Goal: Task Accomplishment & Management: Complete application form

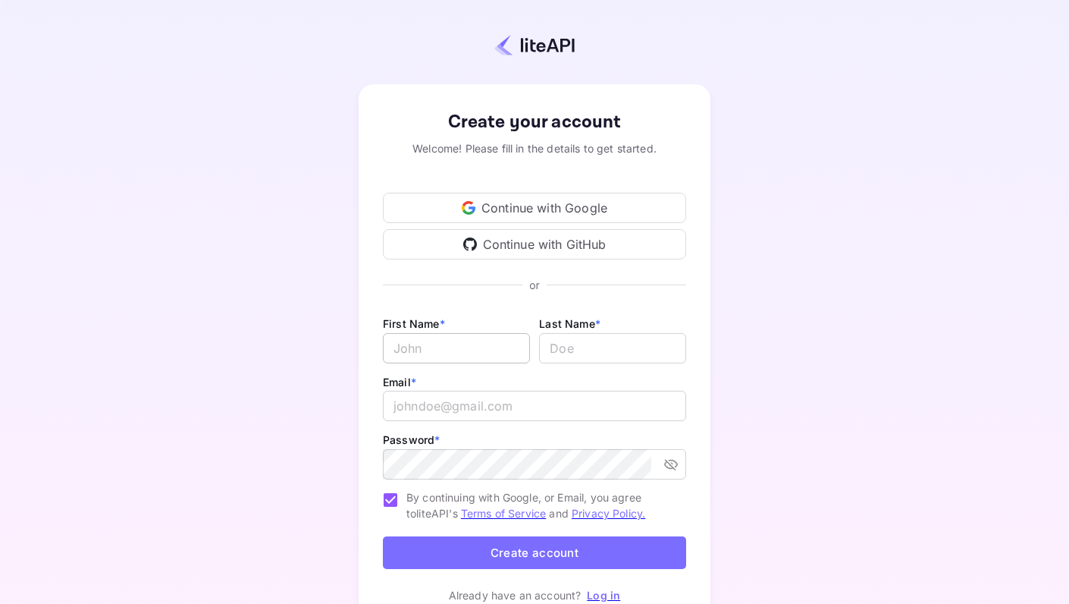
click at [435, 349] on input "Email *" at bounding box center [456, 348] width 147 height 30
type input "[PERSON_NAME]"
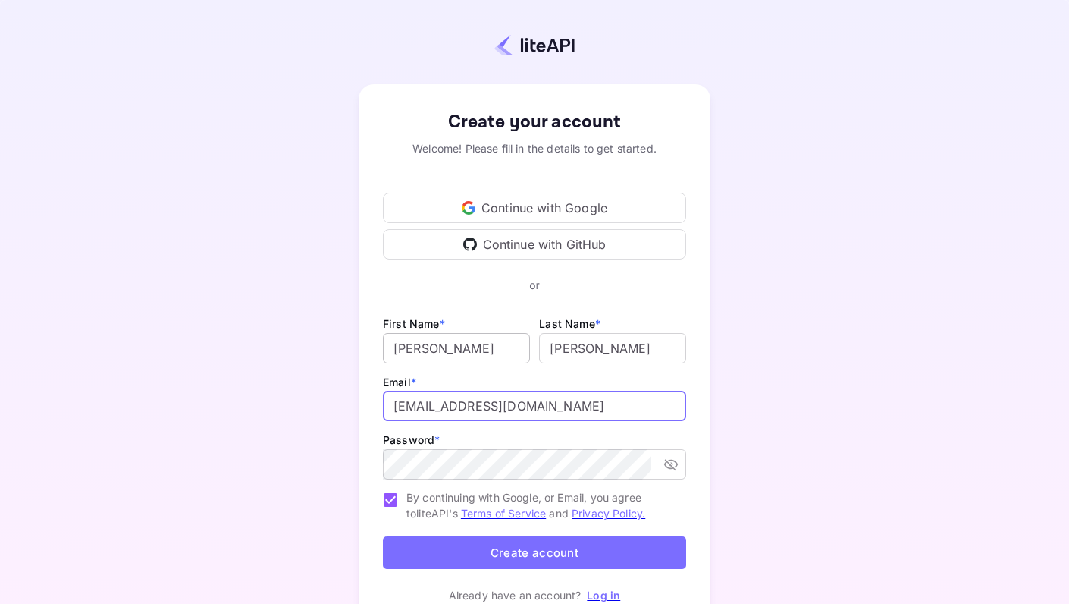
type input "[EMAIL_ADDRESS][DOMAIN_NAME]"
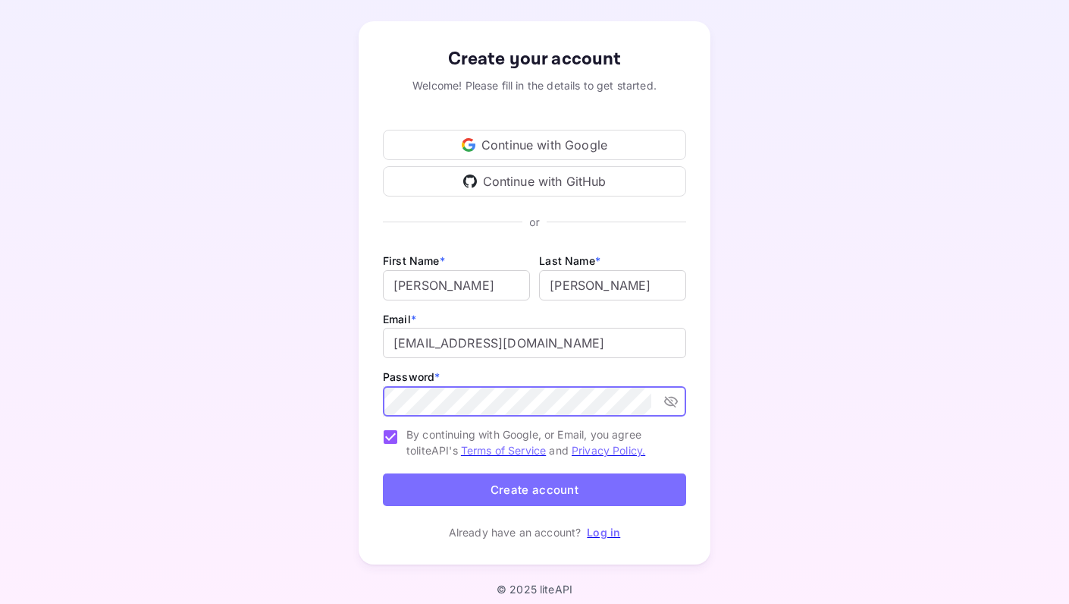
scroll to position [73, 0]
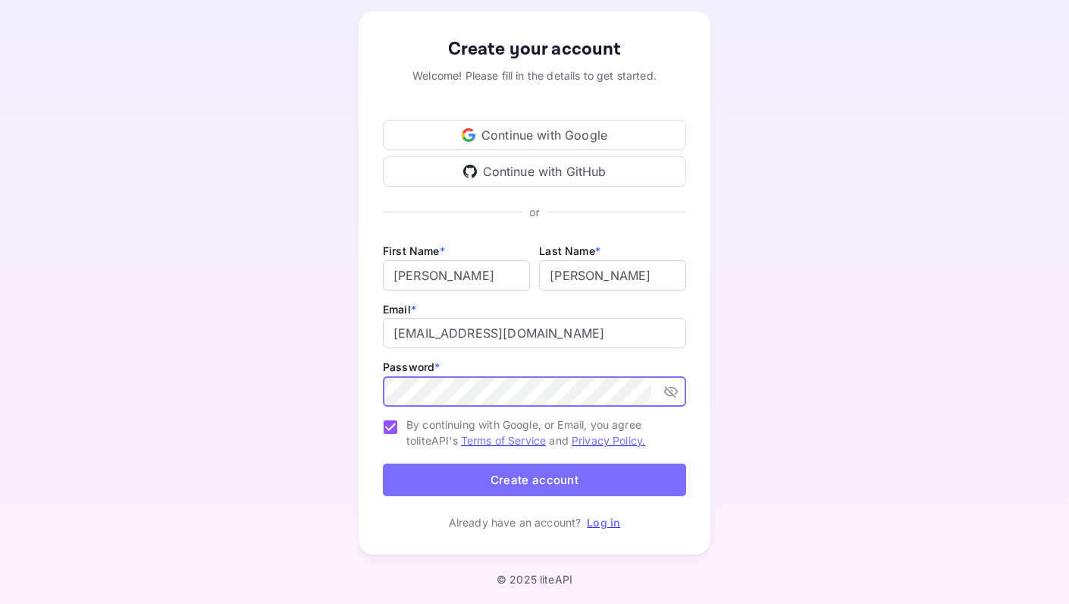
click at [498, 484] on button "Create account" at bounding box center [534, 479] width 303 height 33
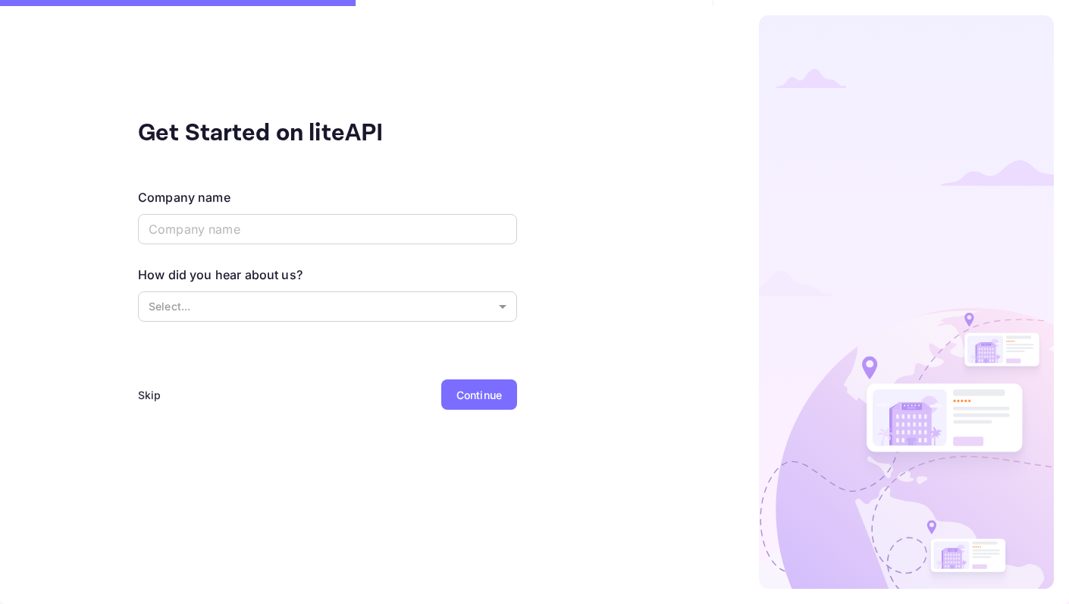
scroll to position [0, 0]
click at [227, 226] on input "text" at bounding box center [327, 229] width 379 height 30
click at [147, 391] on div "Skip" at bounding box center [150, 395] width 24 height 16
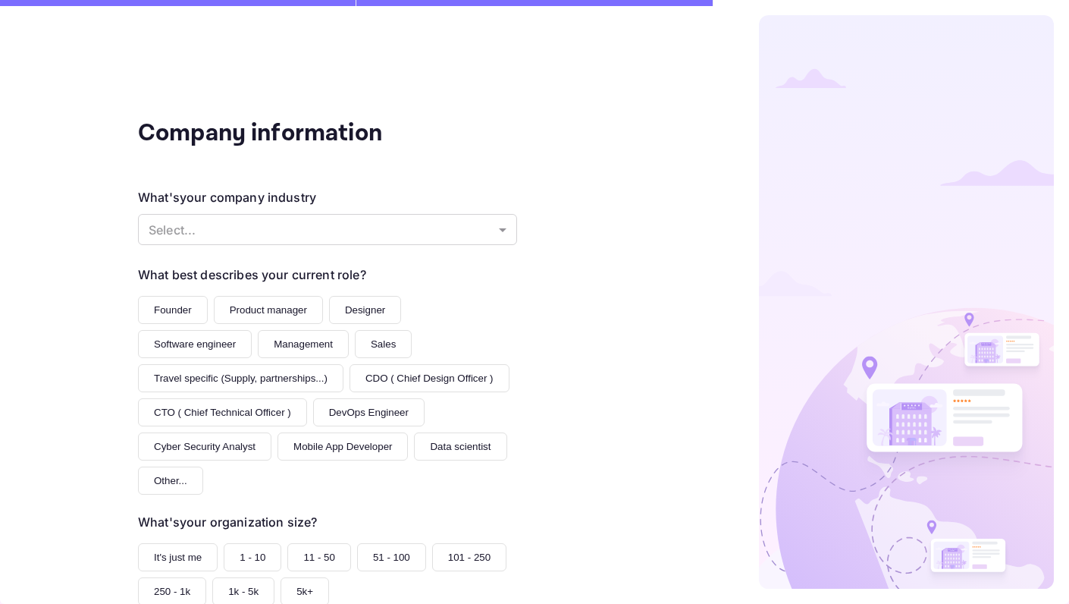
scroll to position [132, 0]
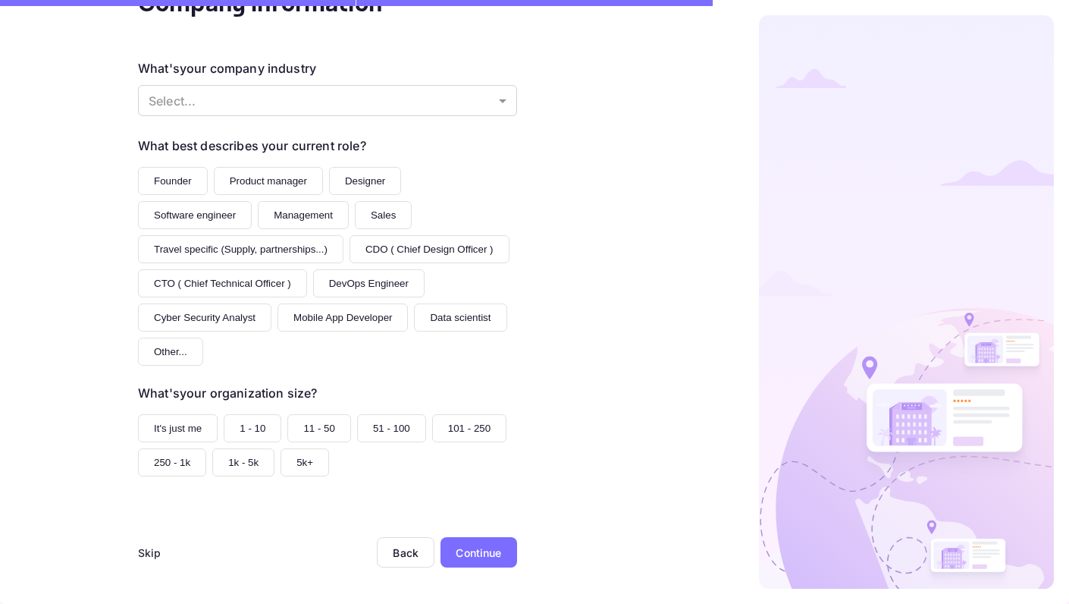
click at [145, 549] on div "Skip" at bounding box center [150, 552] width 24 height 16
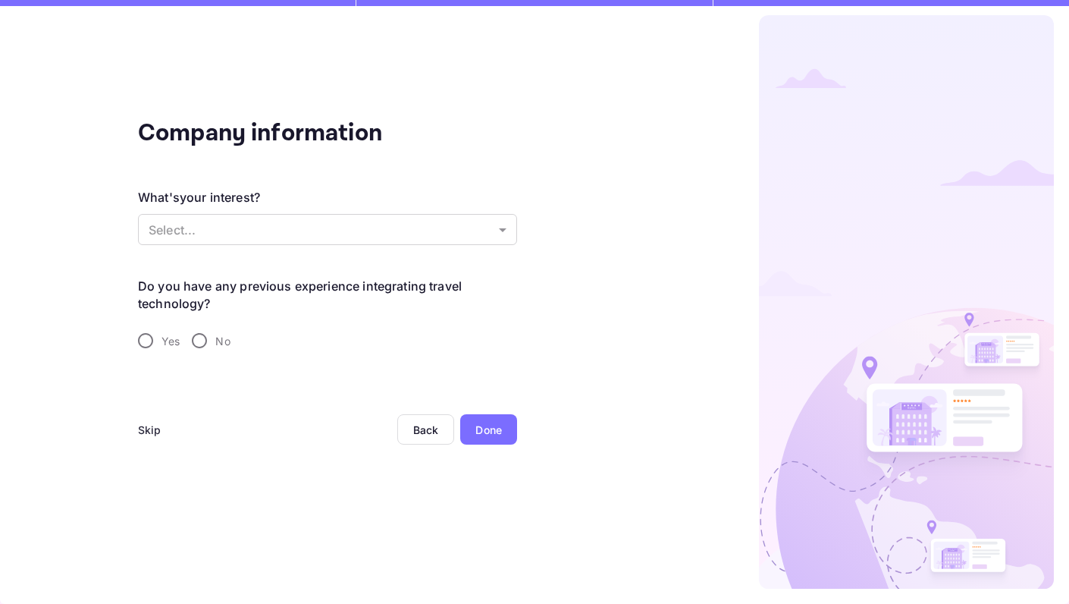
click at [145, 427] on div "Skip" at bounding box center [150, 430] width 24 height 16
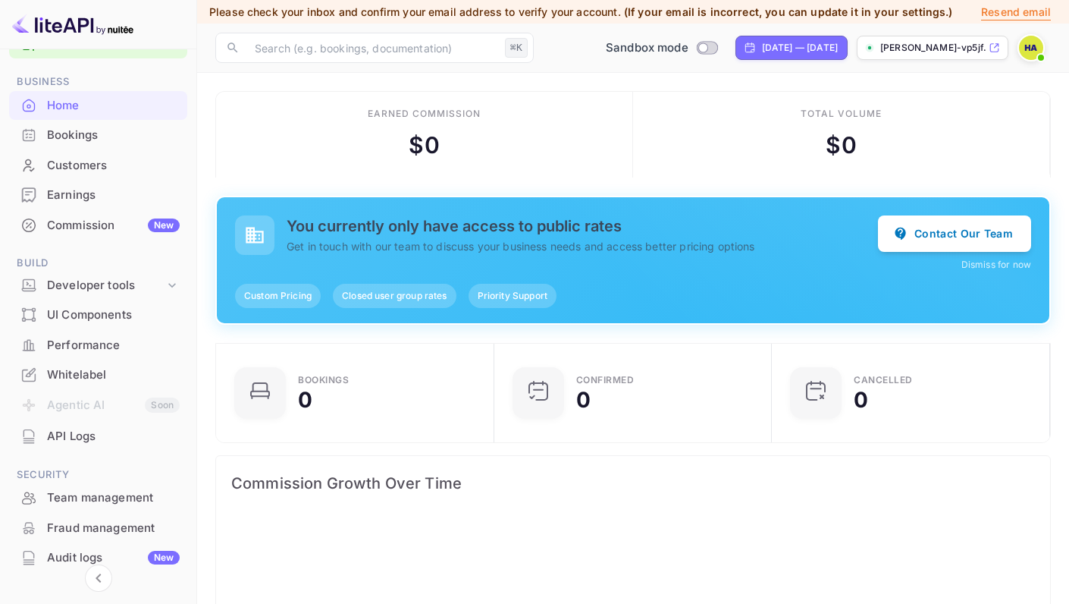
scroll to position [57, 0]
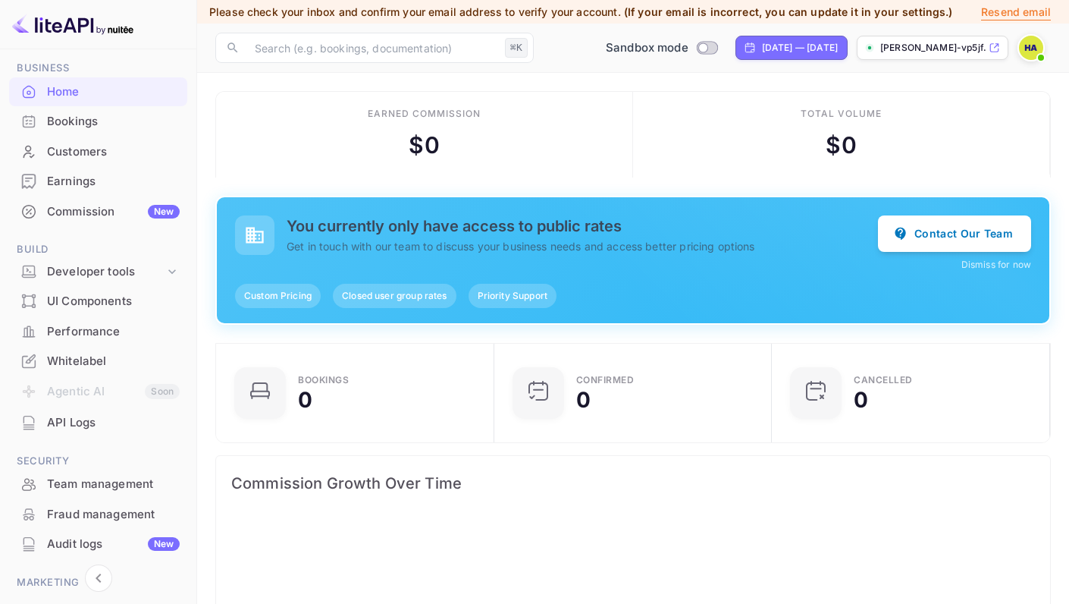
click at [76, 363] on div "Whitelabel" at bounding box center [113, 361] width 133 height 17
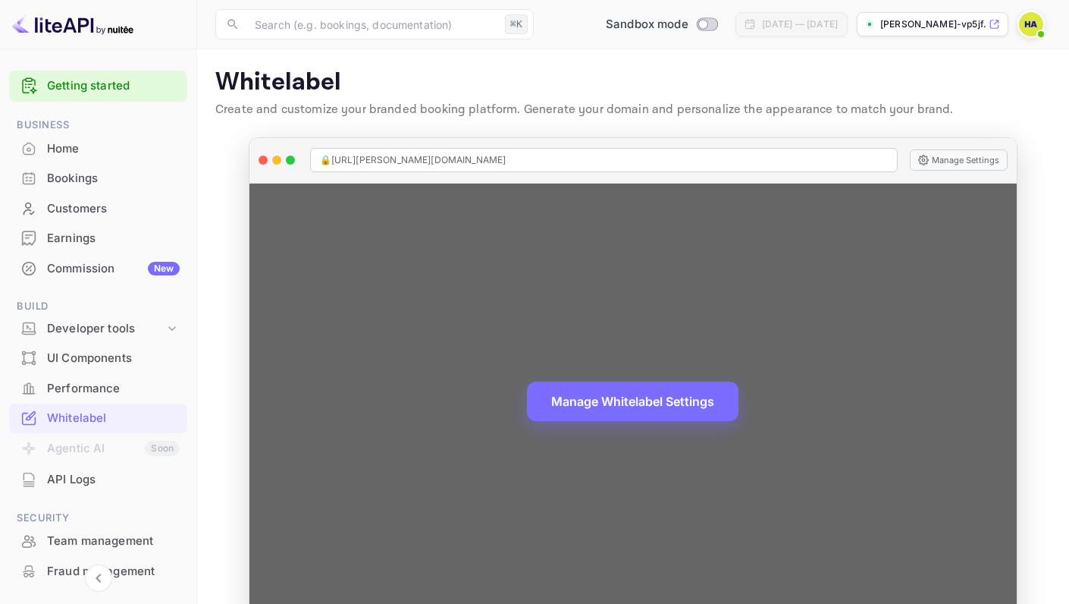
scroll to position [34, 0]
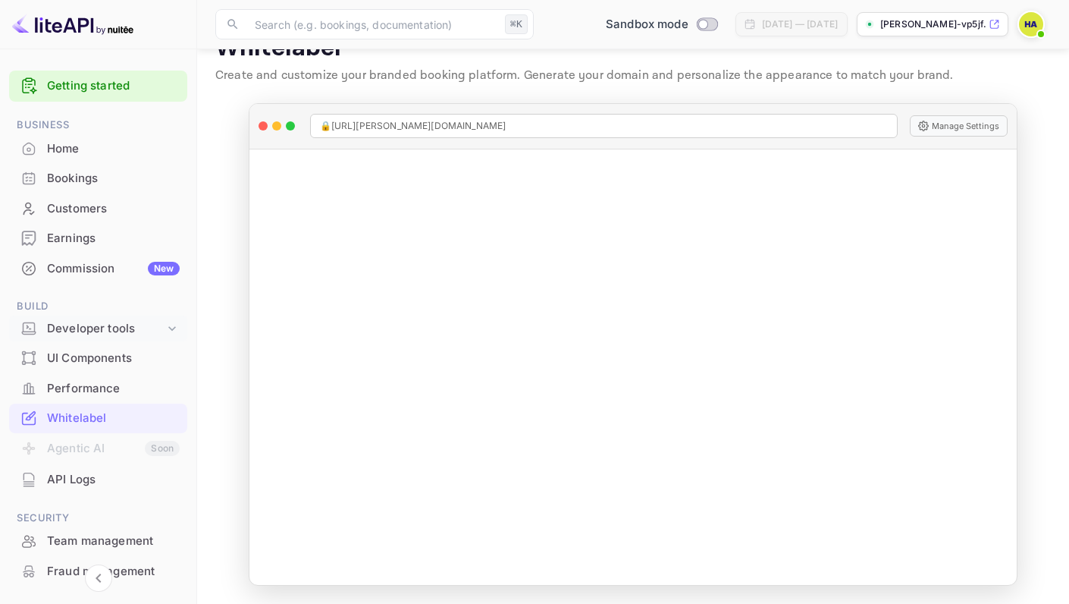
click at [171, 323] on icon at bounding box center [172, 328] width 15 height 15
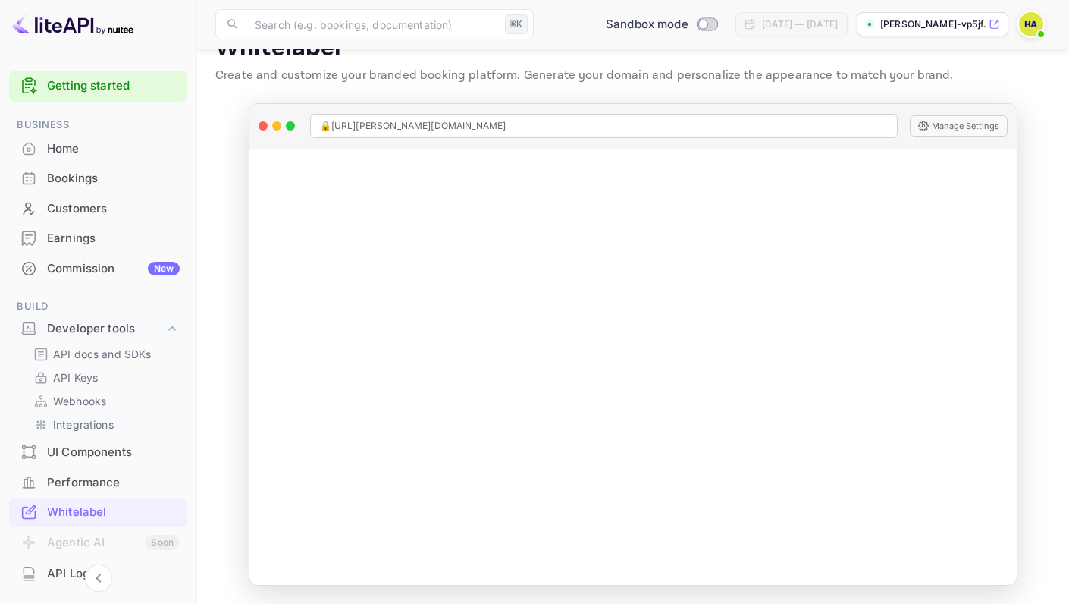
click at [76, 422] on p "Integrations" at bounding box center [83, 424] width 61 height 16
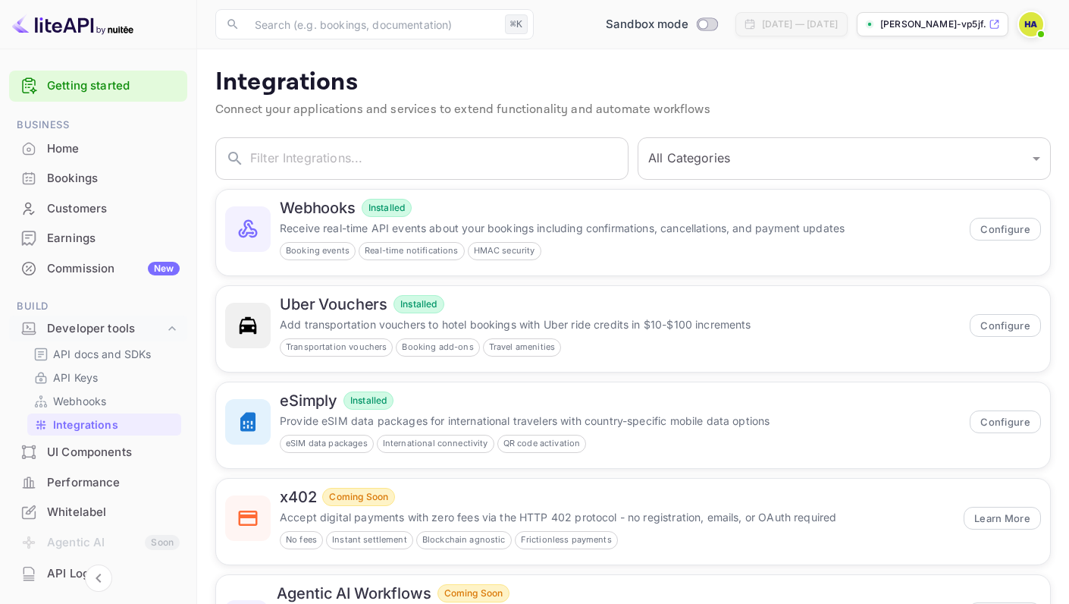
click at [92, 187] on div "Bookings" at bounding box center [113, 178] width 133 height 17
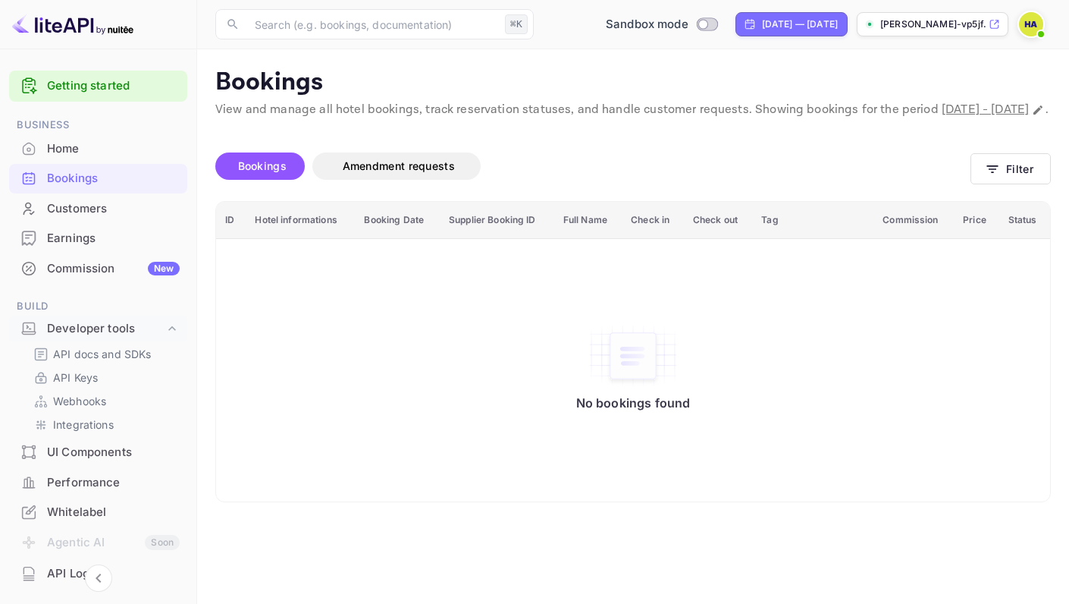
click at [81, 150] on div "Home" at bounding box center [113, 148] width 133 height 17
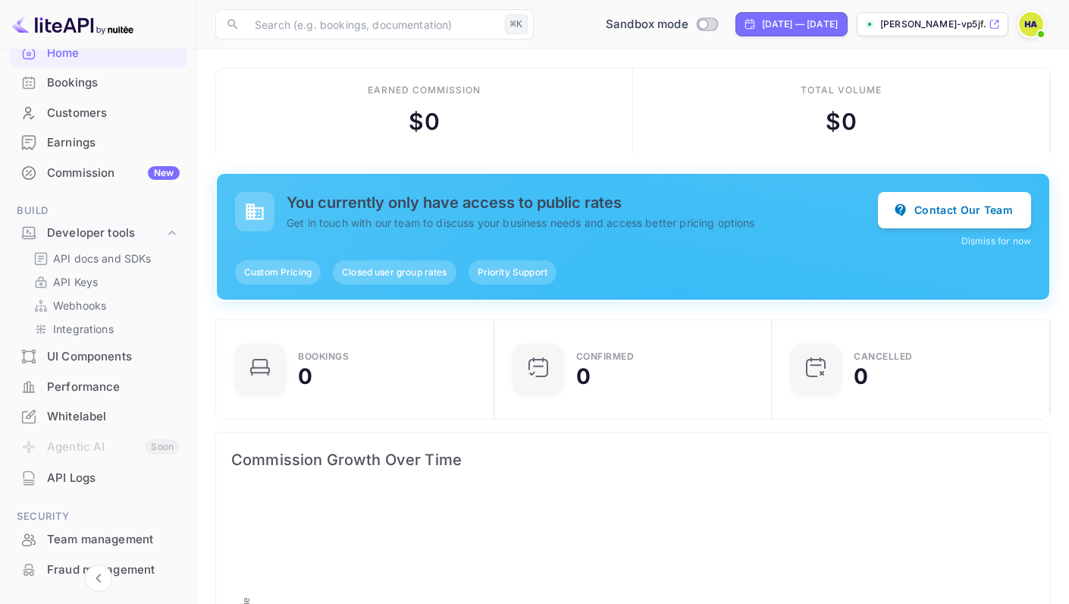
scroll to position [108, 0]
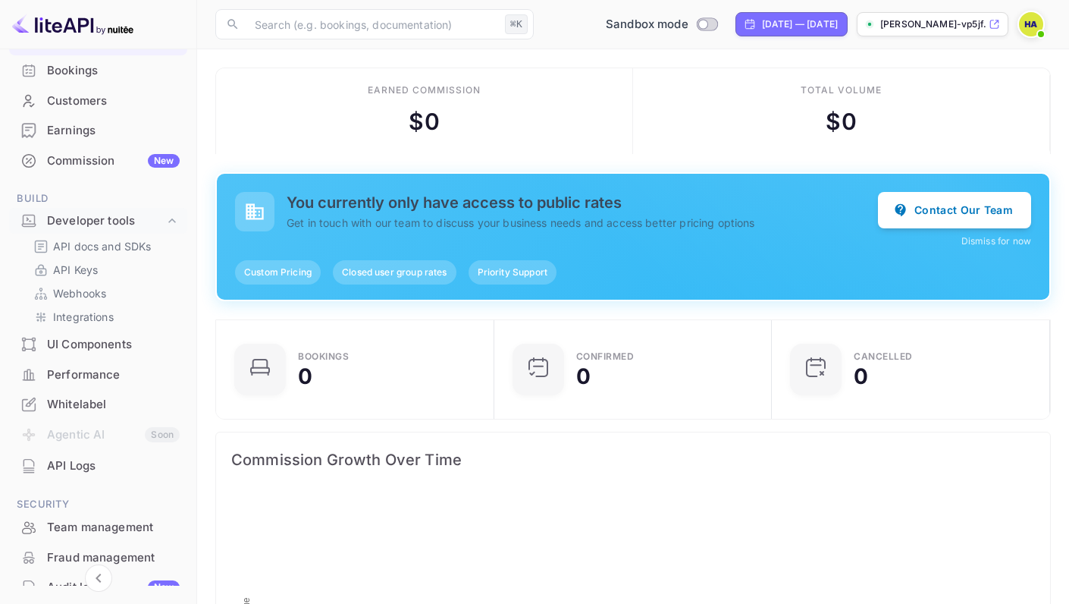
click at [83, 400] on div "Whitelabel" at bounding box center [113, 404] width 133 height 17
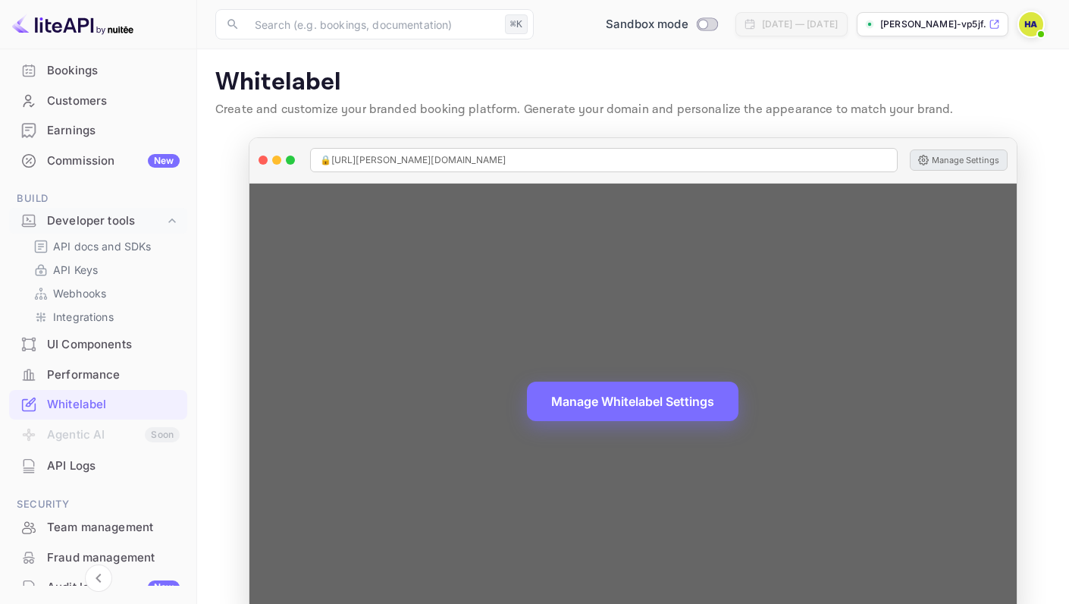
click at [968, 165] on button "Manage Settings" at bounding box center [959, 159] width 98 height 21
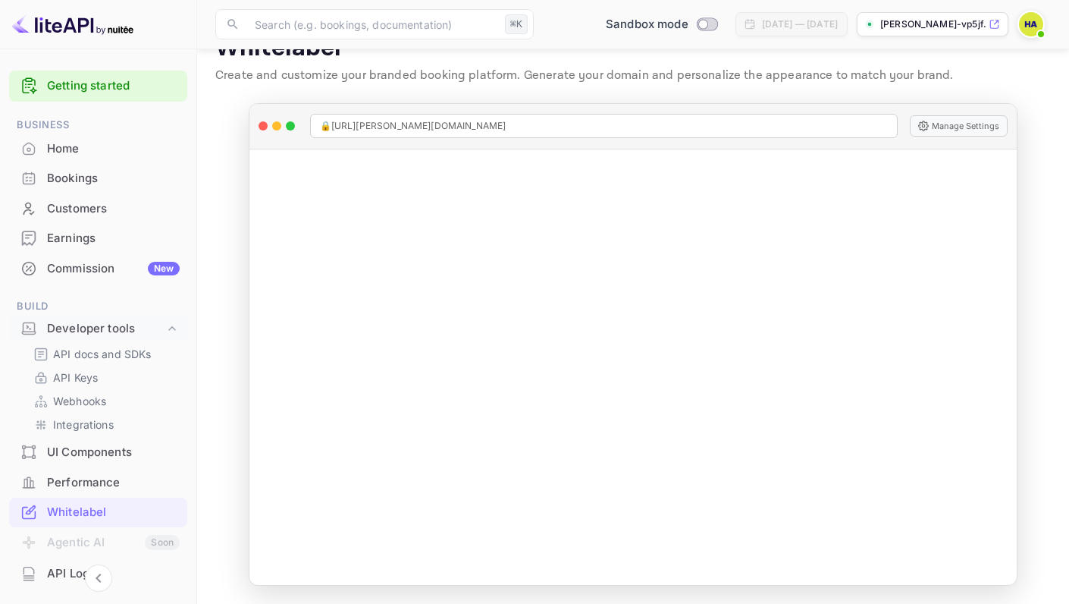
click at [98, 84] on link "Getting started" at bounding box center [113, 85] width 133 height 17
